Goal: Information Seeking & Learning: Find contact information

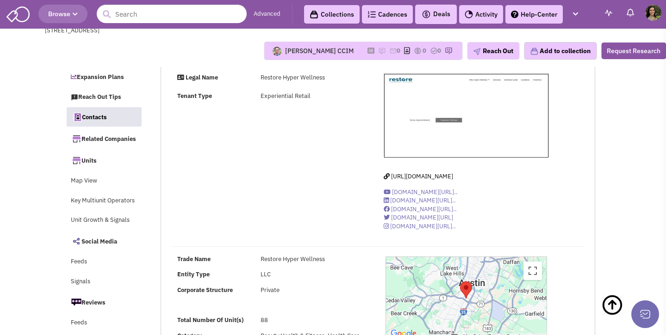
select select
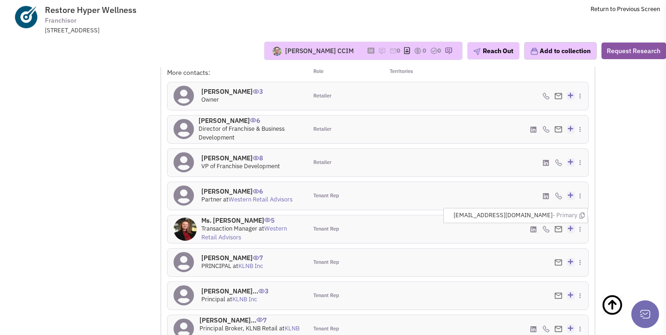
scroll to position [870, 0]
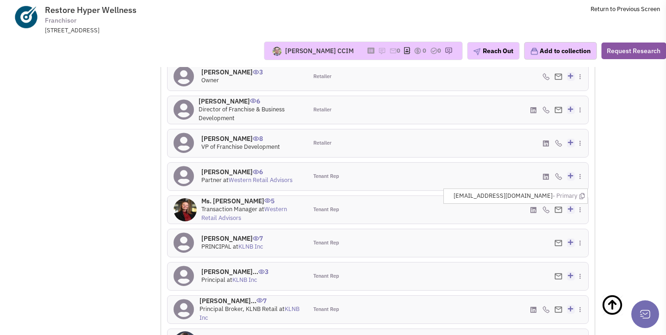
click at [439, 196] on div at bounding box center [412, 210] width 70 height 28
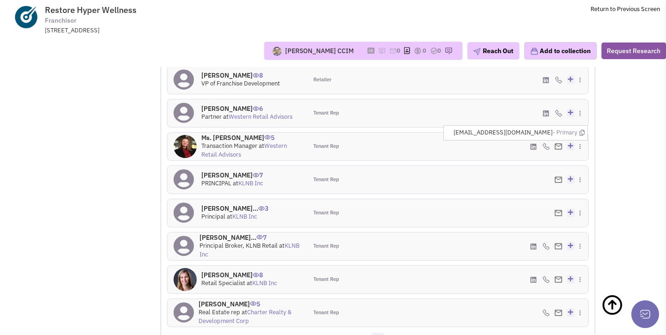
scroll to position [934, 0]
click at [386, 333] on link "3" at bounding box center [391, 340] width 14 height 14
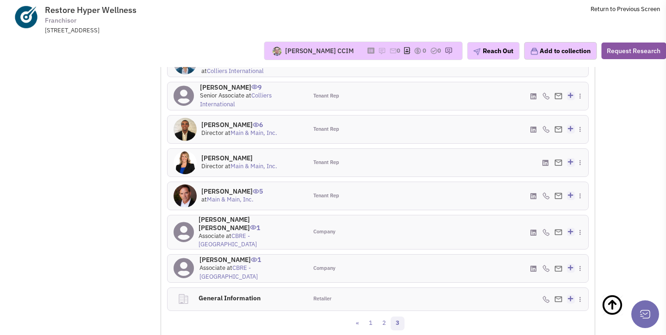
scroll to position [923, 0]
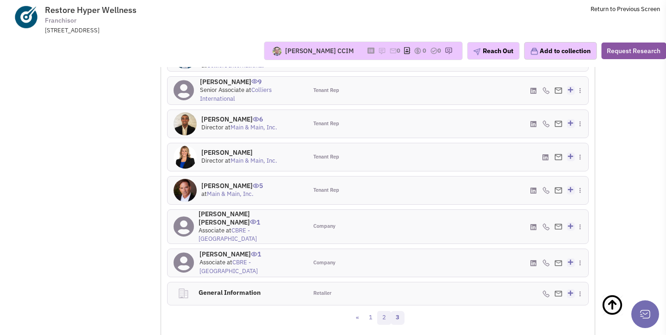
click at [385, 311] on link "2" at bounding box center [384, 318] width 14 height 14
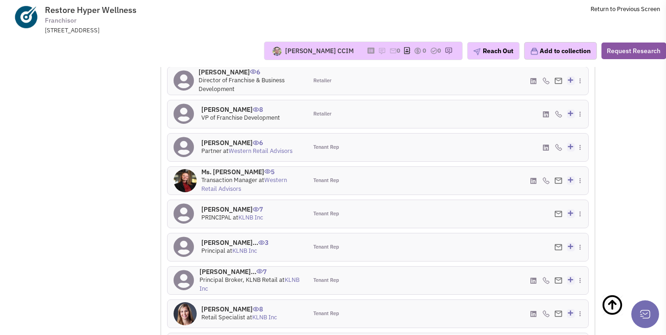
scroll to position [902, 0]
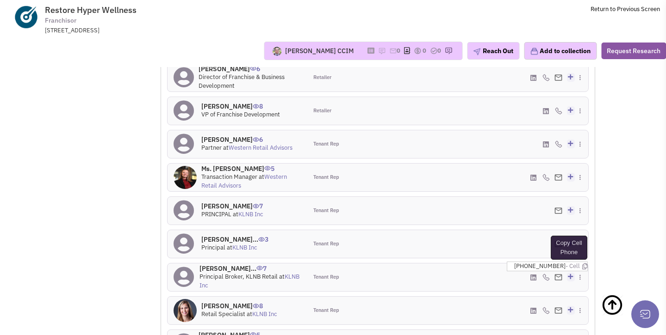
click at [582, 264] on icon at bounding box center [584, 267] width 5 height 6
click at [582, 261] on icon at bounding box center [581, 264] width 5 height 6
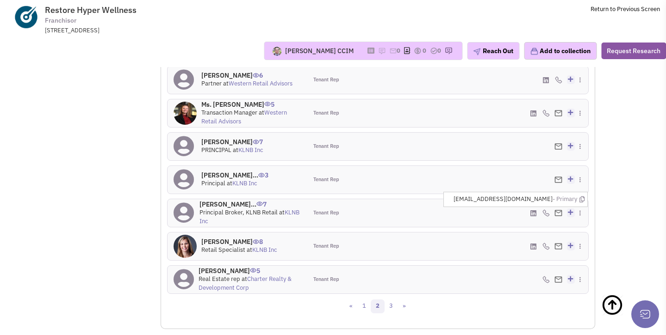
scroll to position [971, 0]
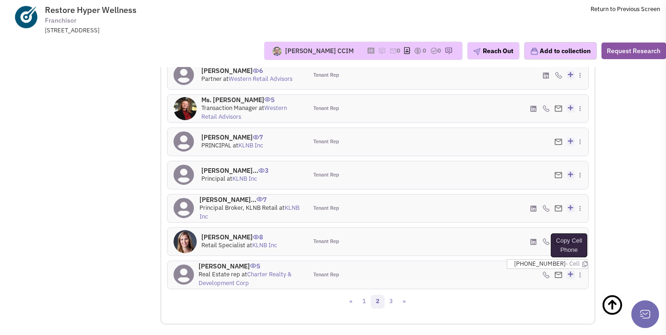
click at [582, 261] on icon at bounding box center [584, 264] width 5 height 6
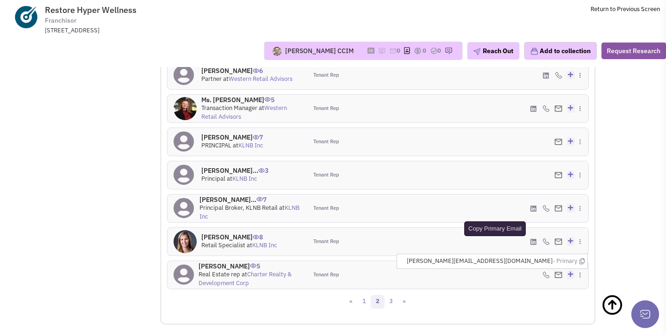
click at [581, 259] on icon at bounding box center [581, 262] width 5 height 6
click at [392, 295] on link "3" at bounding box center [391, 302] width 14 height 14
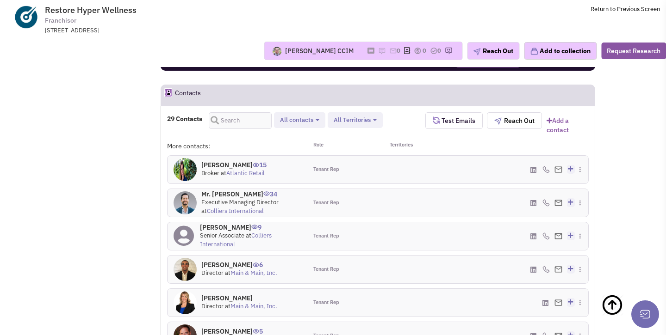
scroll to position [766, 0]
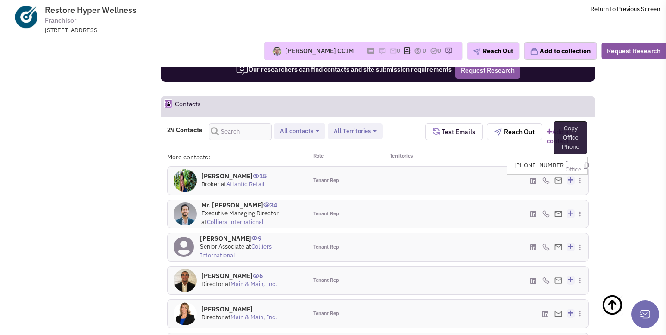
click at [584, 163] on icon at bounding box center [585, 166] width 5 height 6
click at [583, 163] on icon at bounding box center [585, 166] width 5 height 6
click at [583, 164] on icon at bounding box center [581, 167] width 5 height 6
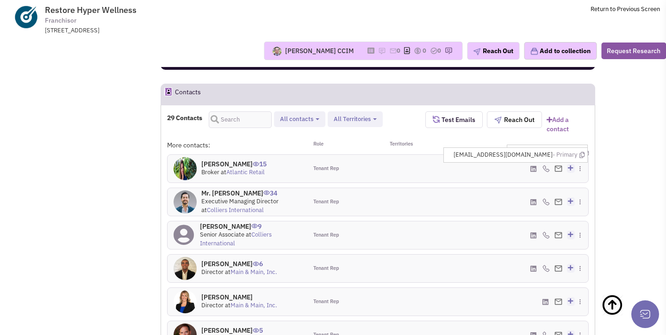
scroll to position [786, 0]
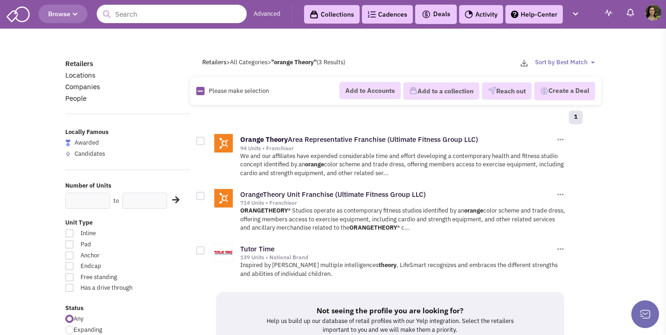
scroll to position [13416, 0]
click at [155, 11] on input "text" at bounding box center [172, 14] width 150 height 19
paste input "Spenga"
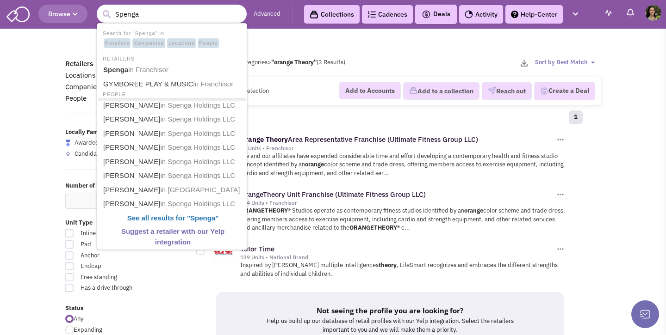
type input "Spenga"
click at [99, 7] on button "submit" at bounding box center [106, 14] width 14 height 14
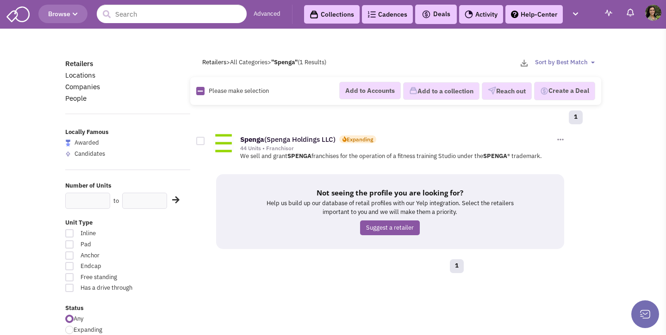
scroll to position [13416, 0]
click at [226, 142] on img at bounding box center [223, 143] width 19 height 19
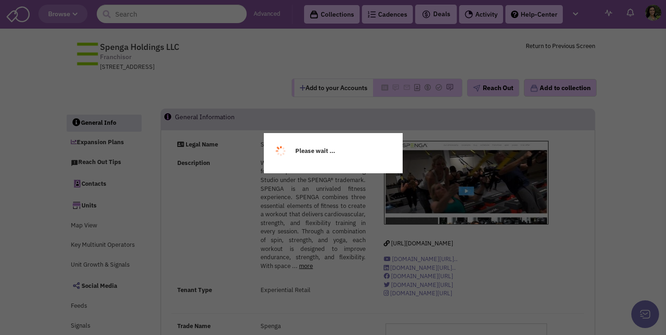
scroll to position [13416, 0]
select select
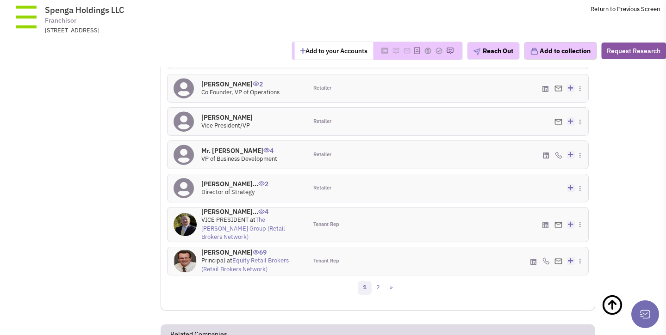
scroll to position [1000, 0]
click at [377, 281] on link "2" at bounding box center [378, 288] width 14 height 14
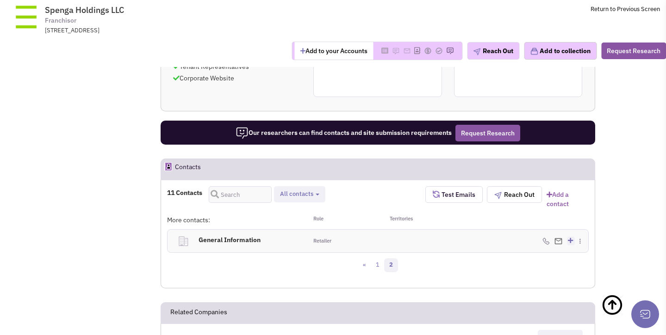
scroll to position [718, 0]
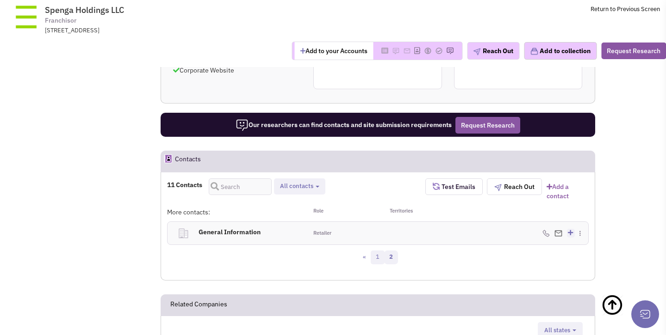
click at [380, 251] on link "1" at bounding box center [378, 258] width 14 height 14
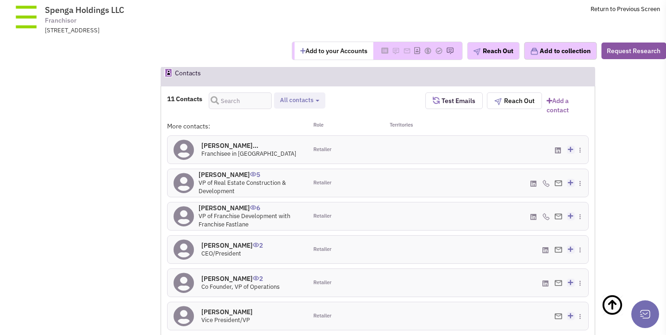
scroll to position [796, 0]
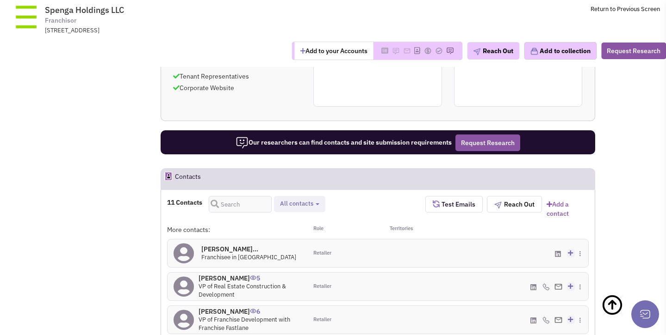
scroll to position [708, 0]
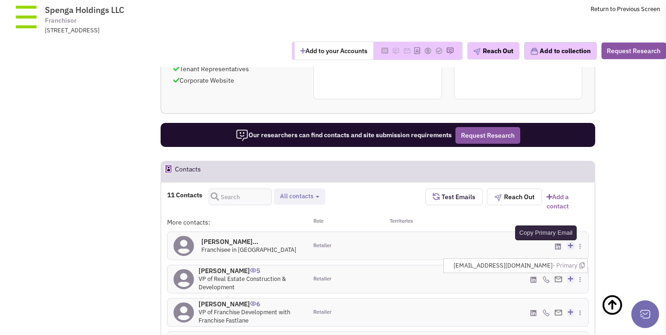
click at [584, 263] on icon at bounding box center [581, 266] width 5 height 6
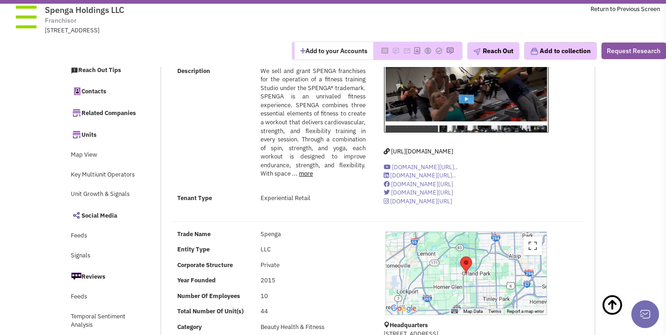
scroll to position [0, 0]
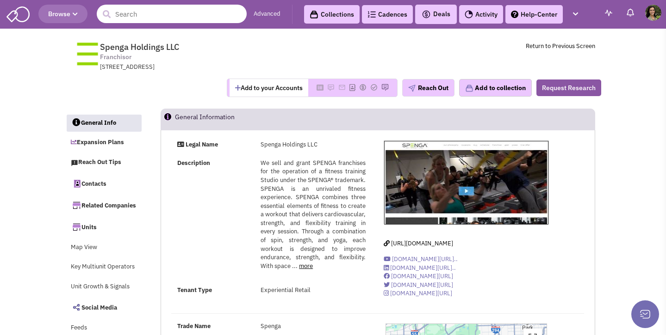
click at [187, 14] on input "text" at bounding box center [172, 14] width 150 height 19
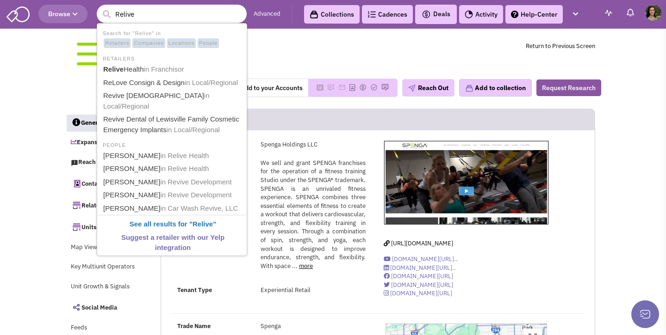
type input "Relive"
click at [99, 7] on button "submit" at bounding box center [106, 14] width 14 height 14
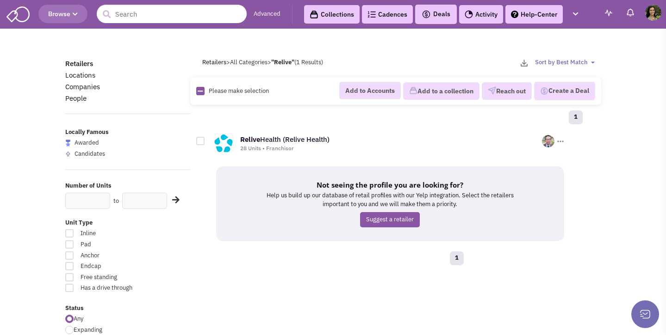
scroll to position [13416, 0]
click at [276, 141] on link "Relive Health (Relive Health)" at bounding box center [284, 139] width 89 height 9
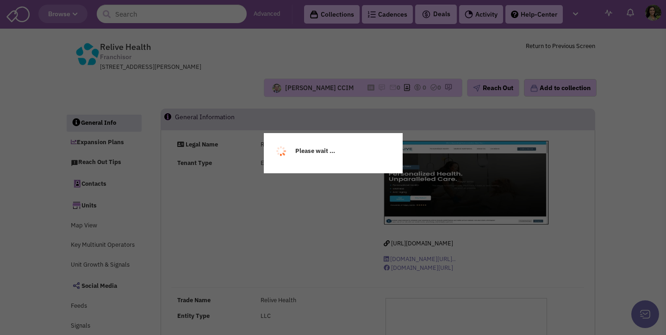
scroll to position [13416, 0]
select select
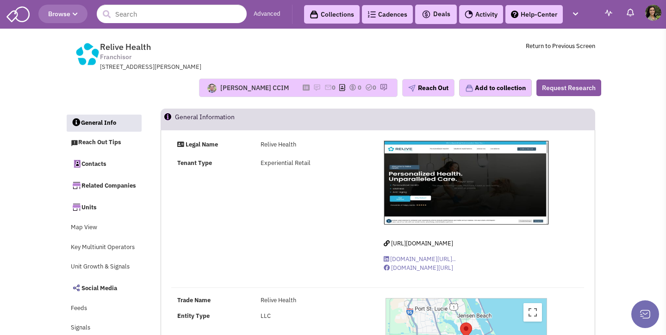
scroll to position [310, 0]
